Goal: Navigation & Orientation: Go to known website

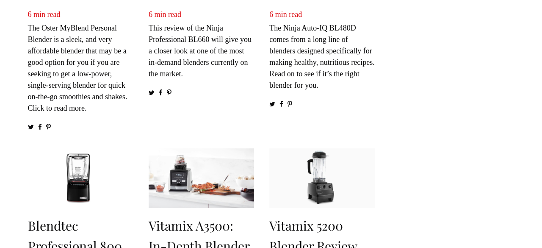
scroll to position [438, 0]
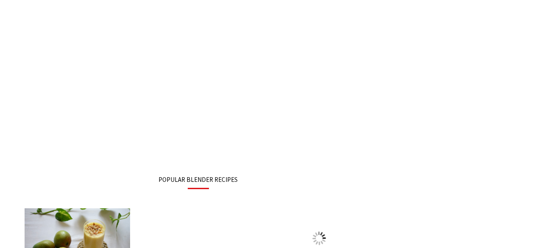
scroll to position [875, 0]
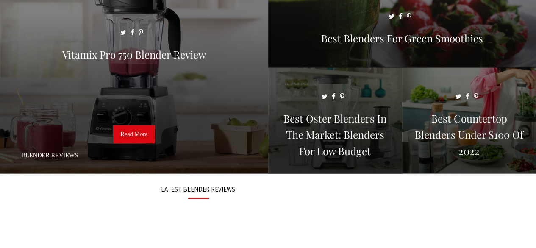
scroll to position [14, 0]
